Goal: Transaction & Acquisition: Purchase product/service

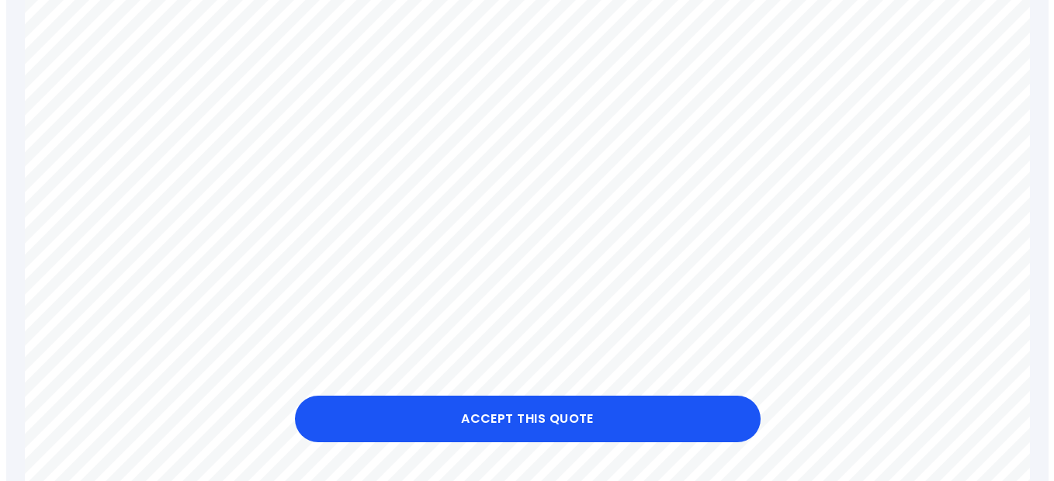
scroll to position [782, 0]
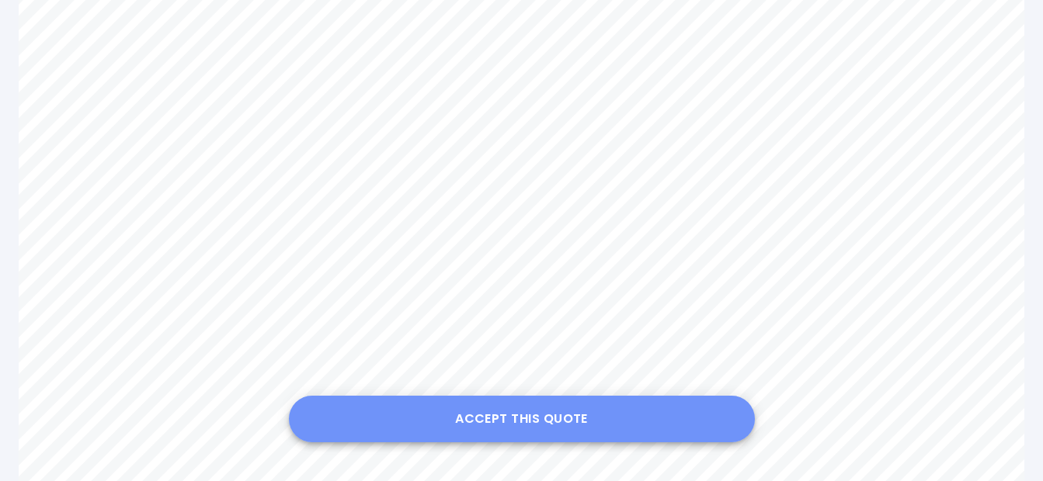
click at [524, 423] on button "Accept this Quote" at bounding box center [522, 419] width 466 height 47
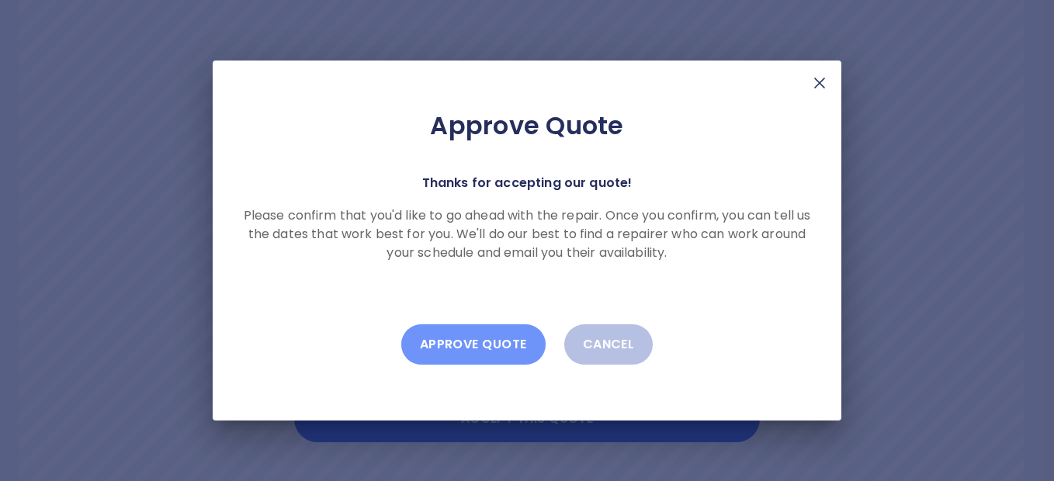
click at [502, 347] on button "Approve Quote" at bounding box center [473, 344] width 144 height 40
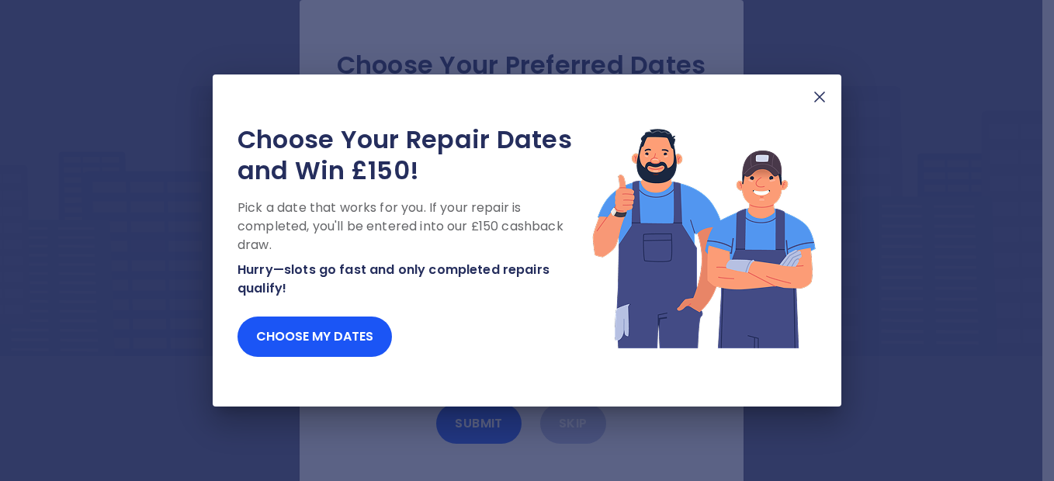
click at [820, 100] on img at bounding box center [819, 97] width 19 height 19
click at [820, 95] on img at bounding box center [819, 97] width 19 height 19
click at [819, 95] on img at bounding box center [819, 97] width 19 height 19
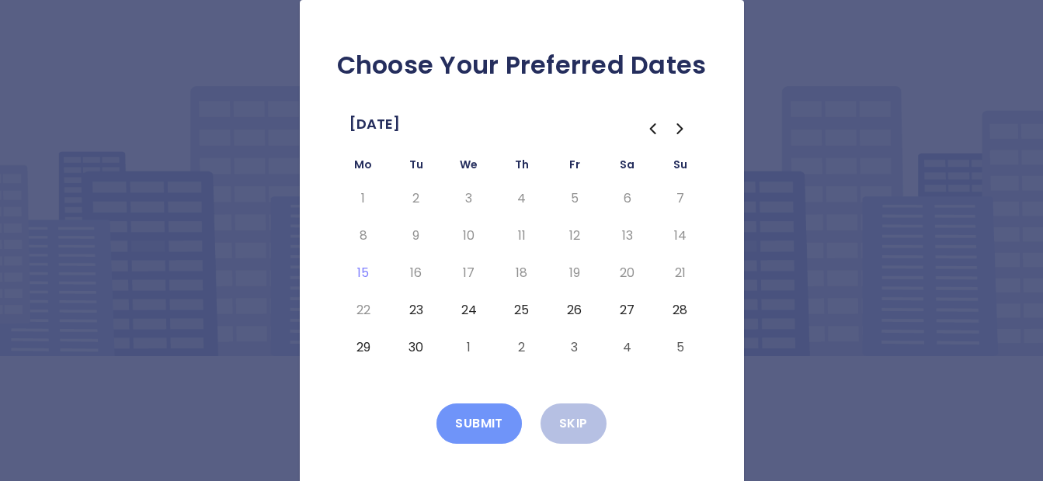
click at [487, 425] on button "Submit" at bounding box center [478, 424] width 85 height 40
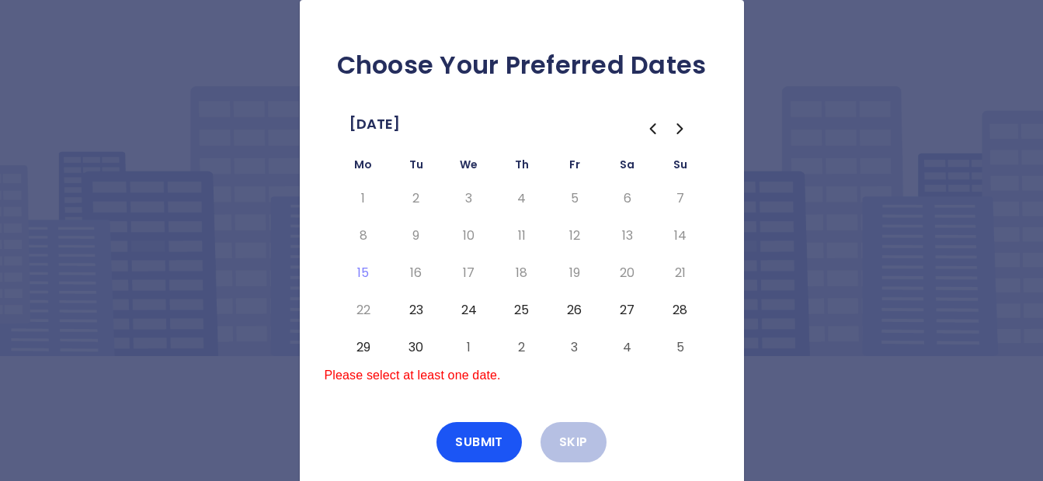
click at [420, 310] on button "23" at bounding box center [416, 310] width 28 height 25
click at [479, 436] on button "Submit" at bounding box center [478, 442] width 85 height 40
